Goal: Task Accomplishment & Management: Complete application form

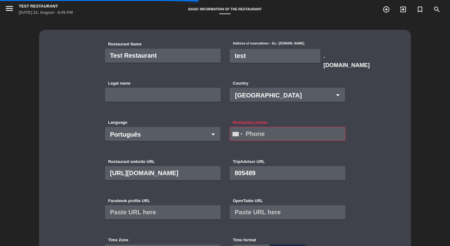
type input "Lo de More"
type input "50"
type input "100"
type input "Lo de More"
type input "50"
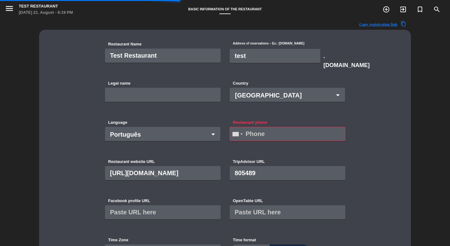
type input "100"
type input "Lo de More"
type input "50"
type input "100"
type input "Lo de More"
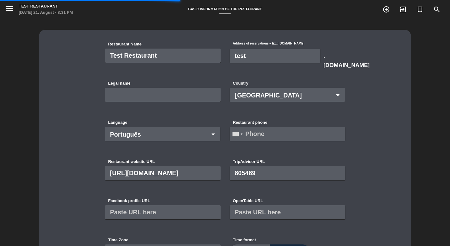
type input "50"
type input "100"
type input "Lo de More"
type input "50"
type input "100"
